Goal: Use online tool/utility: Utilize a website feature to perform a specific function

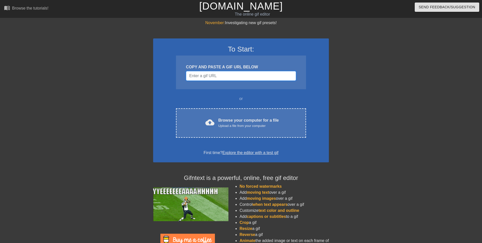
click at [206, 79] on input "Username" at bounding box center [241, 76] width 110 height 10
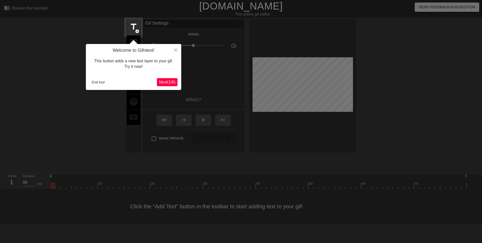
click at [168, 81] on span "Next ( 1 / 6 )" at bounding box center [167, 82] width 17 height 4
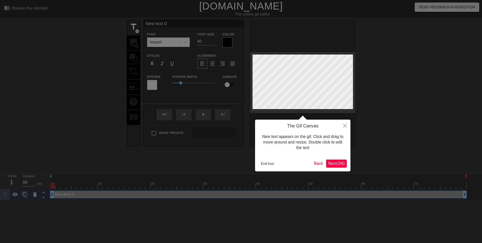
click at [336, 163] on span "Next ( 2 / 6 )" at bounding box center [336, 163] width 17 height 4
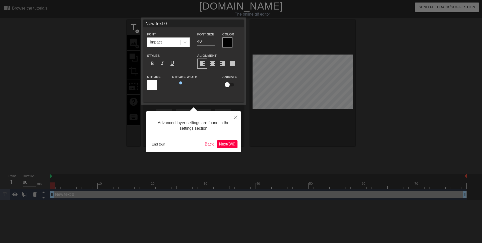
click at [225, 143] on span "Next ( 3 / 6 )" at bounding box center [227, 144] width 17 height 4
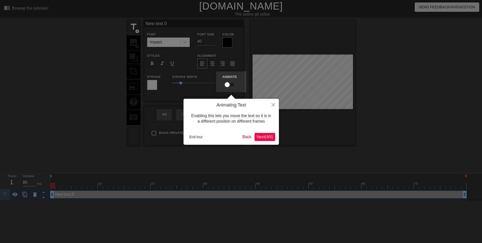
click at [268, 137] on span "Next ( 4 / 6 )" at bounding box center [265, 137] width 17 height 4
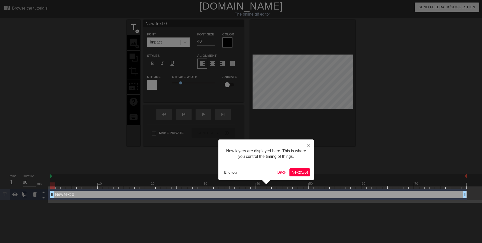
click at [300, 171] on span "Next ( 5 / 6 )" at bounding box center [299, 172] width 17 height 4
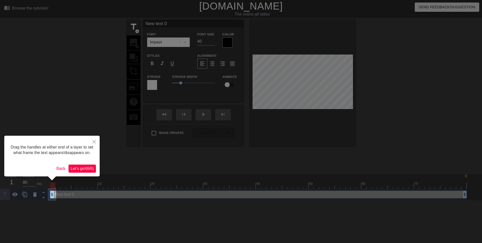
click at [80, 170] on span "Let's go! ( 6 / 6 )" at bounding box center [82, 168] width 23 height 4
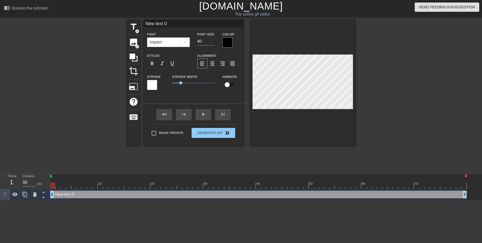
scroll to position [0, 1]
click at [257, 50] on div at bounding box center [302, 83] width 105 height 126
type input "M"
type textarea "M"
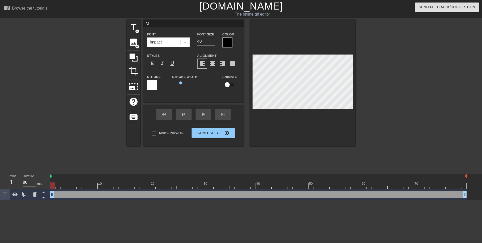
type input "Me"
type textarea "Me"
type input "Me"
type textarea "Me"
type input "Me a"
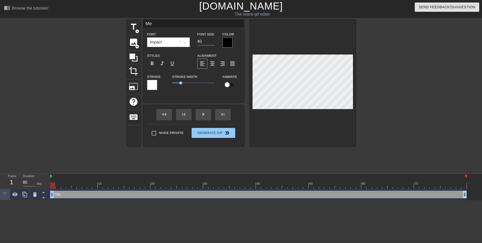
type textarea "Me a"
type input "Me an"
type textarea "Me an"
type input "Me and"
type textarea "Me and"
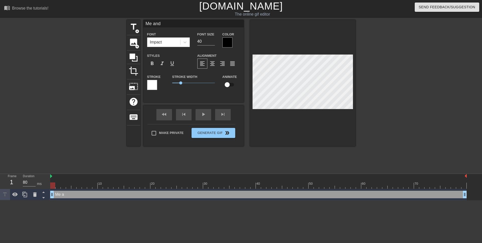
type input "Me and"
type textarea "Me and"
type input "Me and D"
type textarea "Me and D"
type input "Me and Di"
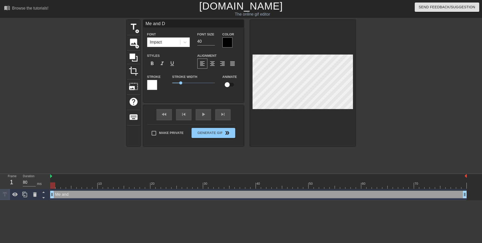
type textarea "Me and Di"
type input "Me and Dis"
type textarea "Me and Dis"
type input "Me and Disc"
type textarea "Me and Disc"
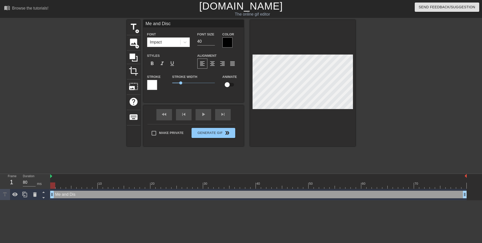
type input "Me and Disco"
type textarea "Me and Disco"
type input "Me and Discor"
type textarea "Me and Discor"
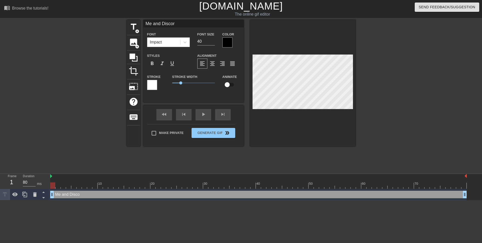
type input "Me and Discord"
type textarea "Me and Discord"
type input "Me and Discor"
type textarea "Me and Discor"
type input "Me and Disco"
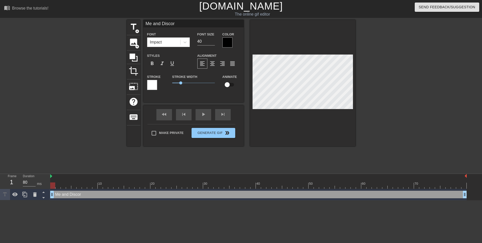
type textarea "Me and Disco"
type input "Me and Disc"
type textarea "Me and Disc"
type input "Me and Dis"
type textarea "Me and Dis"
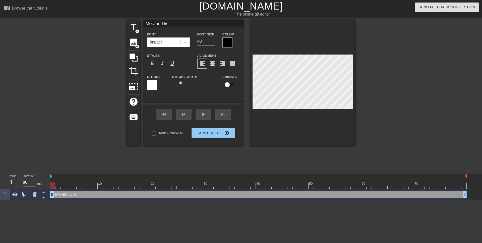
type input "Me and Di"
type textarea "Me and Di"
type input "Me and D"
type textarea "Me and D"
type input "Me and"
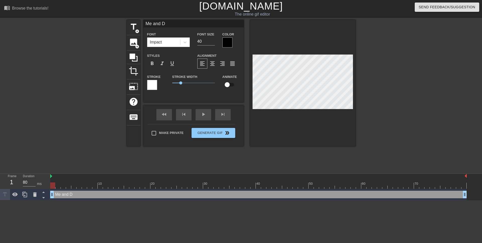
type textarea "Me and"
type input "Me and"
type textarea "Me and"
type input "Me an"
type textarea "Me an"
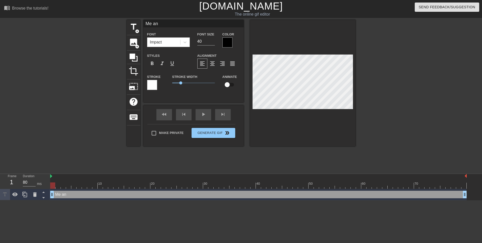
type input "Me a"
type textarea "Me a"
type input "Me"
type textarea "Me"
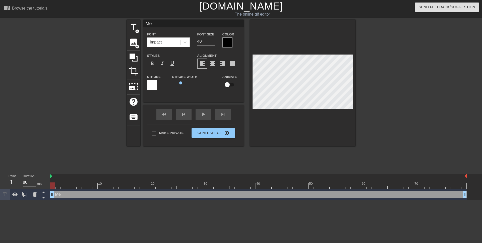
type input "Me a"
type textarea "Me a"
type input "Me an"
type textarea "Me an"
type input "Me and"
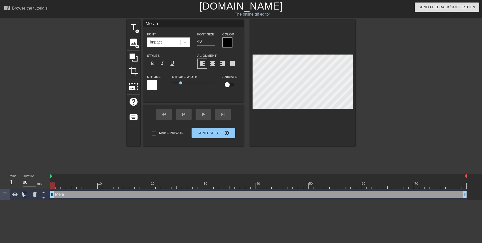
type textarea "Me and"
type input "Me and"
type textarea "Me and"
type input "Me and D"
type textarea "Me and D"
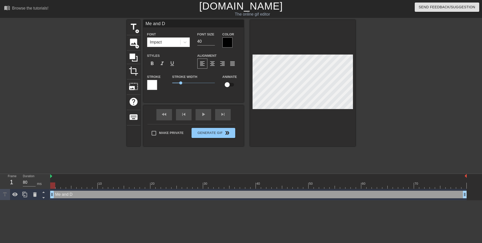
type input "Me and Di"
type textarea "Me and Di"
type input "Me and Dis"
type textarea "Me and Dis"
type input "Me and Disc"
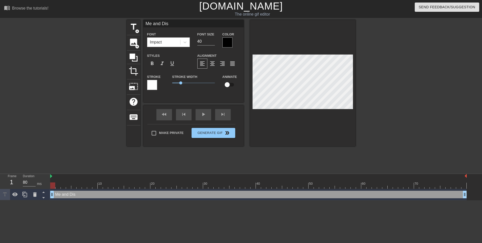
type textarea "Me and Disc"
type input "Me and Disco"
type textarea "Me and Disco"
type input "Me and Discor"
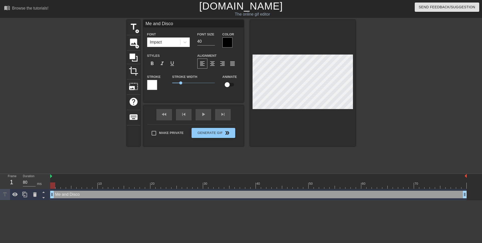
type textarea "Me and Discor"
type input "Me and Discord"
type textarea "Me and Discord"
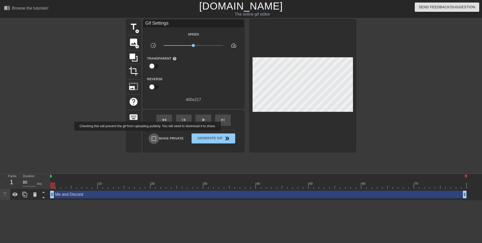
click at [152, 134] on input "Make Private" at bounding box center [154, 138] width 11 height 11
checkbox input "true"
click at [152, 64] on input "checkbox" at bounding box center [152, 66] width 29 height 10
click at [152, 64] on input "checkbox" at bounding box center [156, 66] width 29 height 10
checkbox input "false"
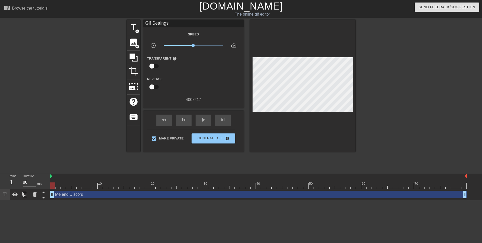
click at [154, 88] on input "checkbox" at bounding box center [152, 87] width 29 height 10
checkbox input "true"
type input "40"
click at [154, 88] on input "checkbox" at bounding box center [156, 87] width 29 height 10
checkbox input "false"
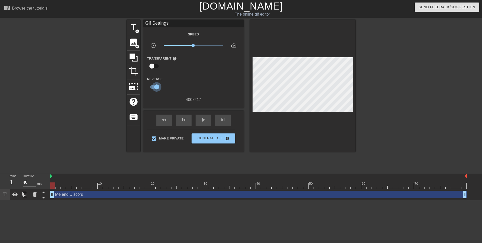
type input "80"
click at [152, 86] on input "checkbox" at bounding box center [152, 87] width 29 height 10
checkbox input "true"
type input "40"
click at [152, 86] on input "checkbox" at bounding box center [156, 87] width 29 height 10
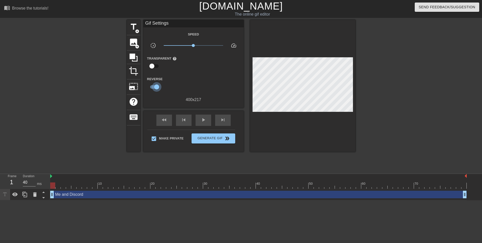
checkbox input "false"
type input "80"
click at [152, 86] on input "checkbox" at bounding box center [152, 87] width 29 height 10
checkbox input "true"
type input "40"
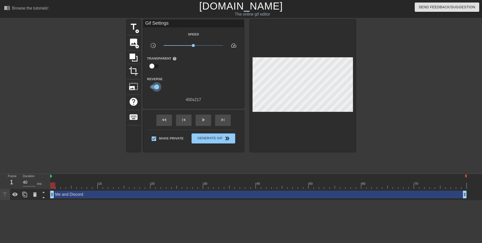
click at [152, 86] on input "checkbox" at bounding box center [156, 87] width 29 height 10
checkbox input "false"
type input "80"
click at [220, 135] on button "Generate Gif double_arrow" at bounding box center [213, 138] width 43 height 10
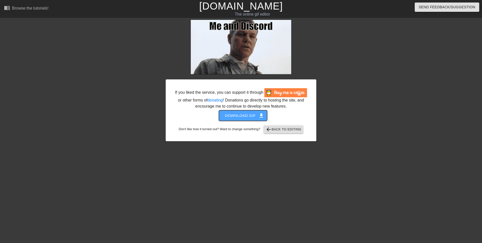
click at [249, 119] on span "Download gif get_app" at bounding box center [243, 115] width 36 height 7
